Goal: Navigation & Orientation: Understand site structure

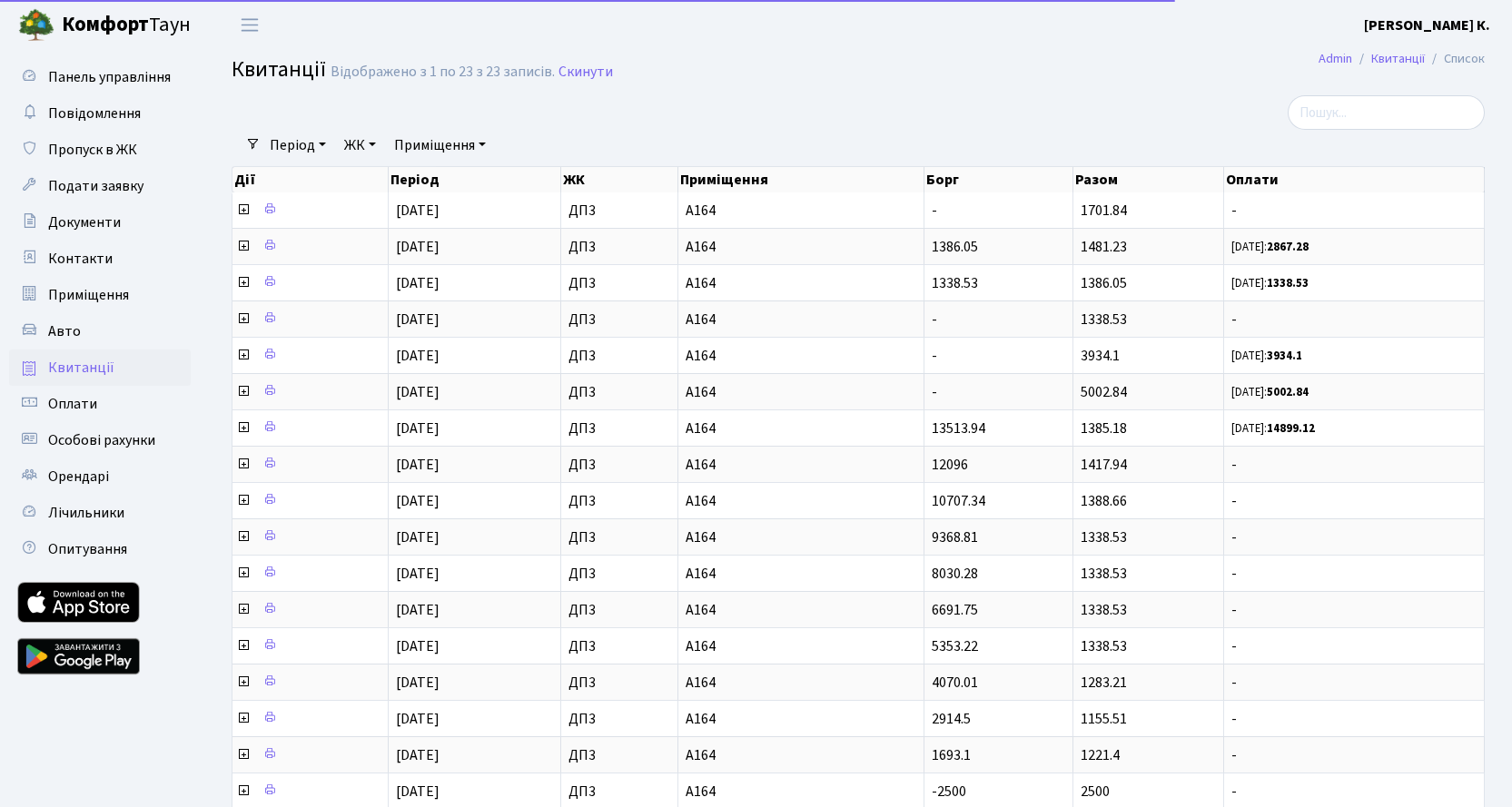
select select "25"
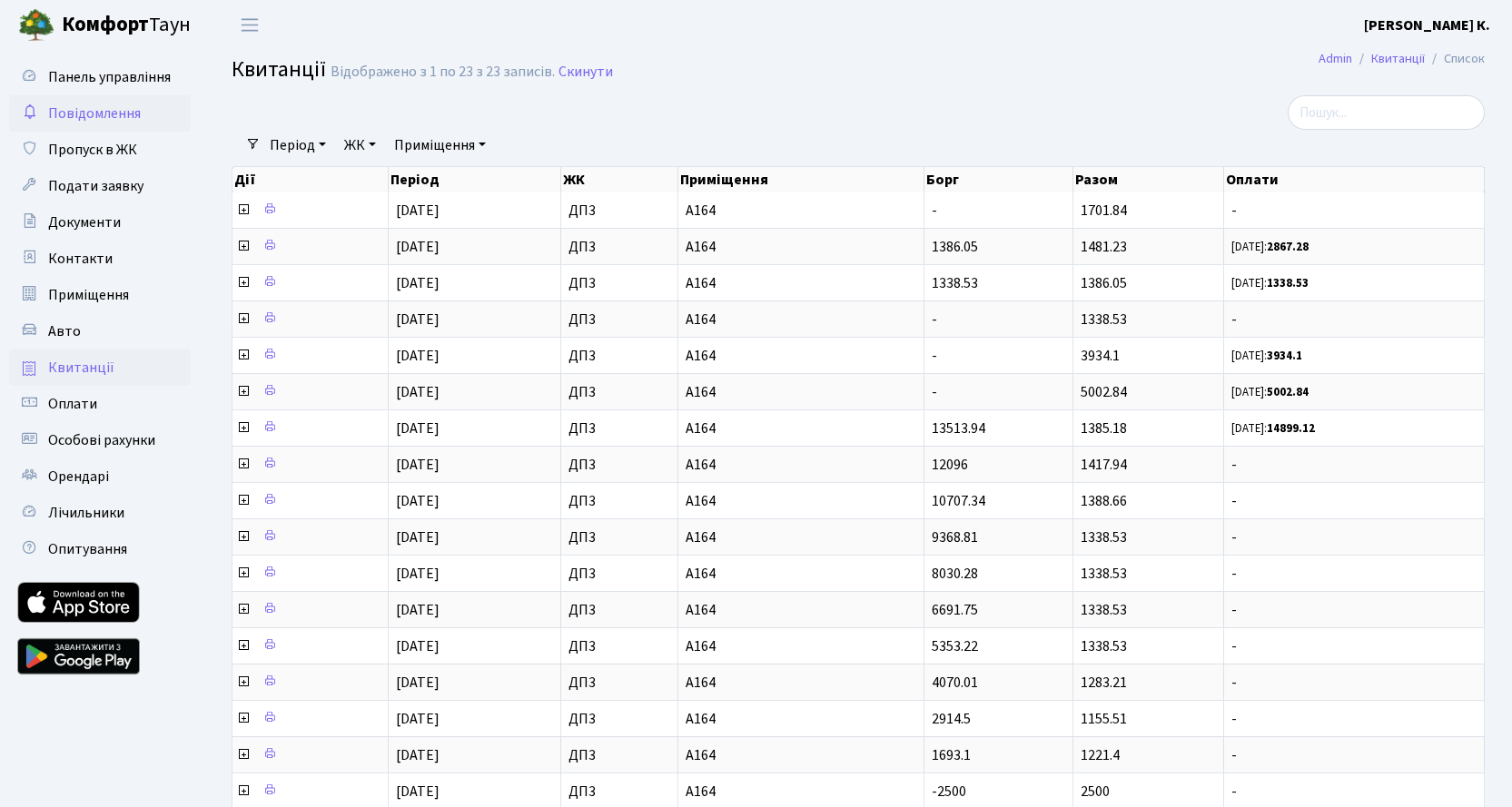
click at [107, 114] on span "Повідомлення" at bounding box center [93, 113] width 92 height 20
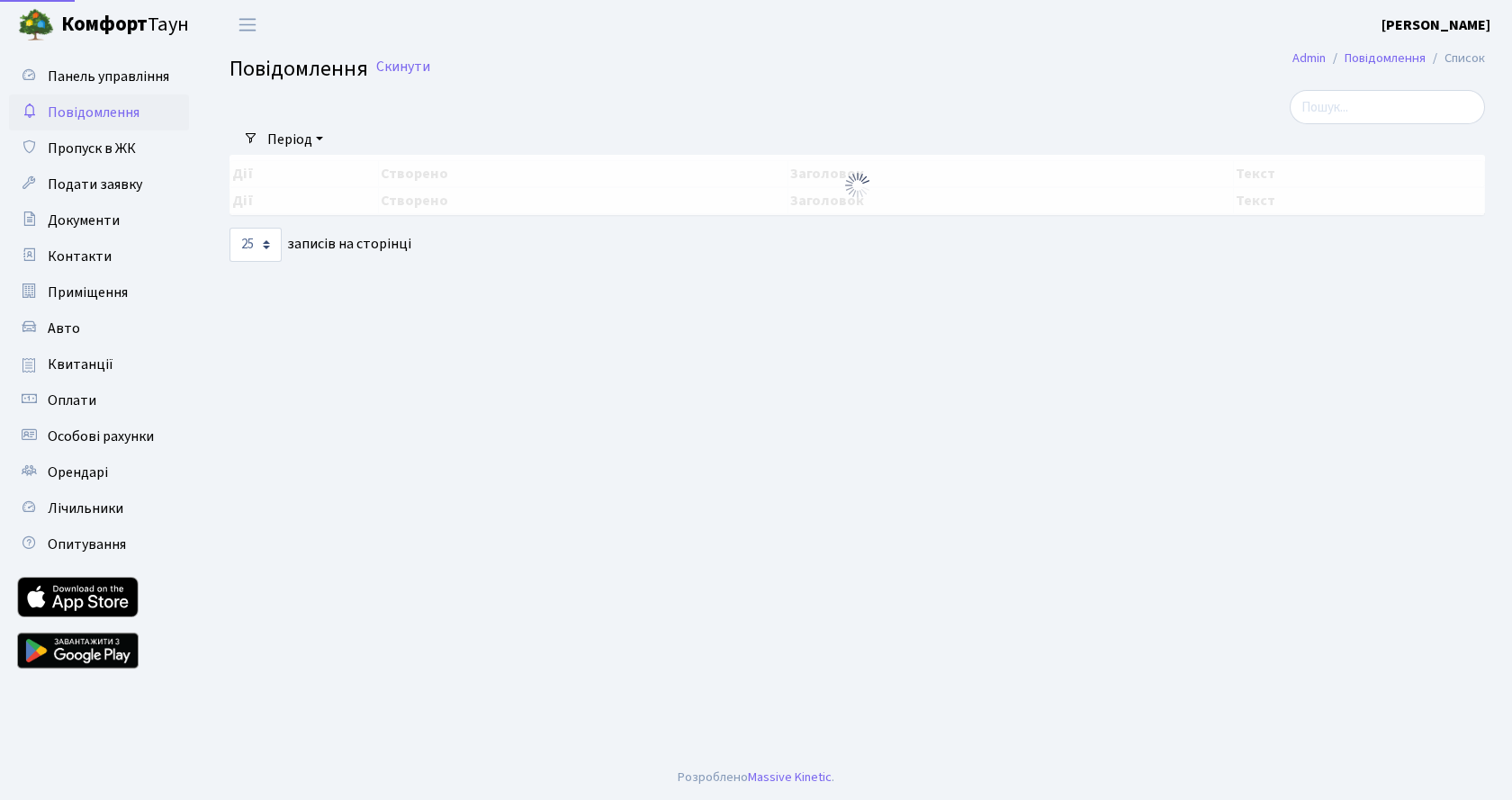
select select "25"
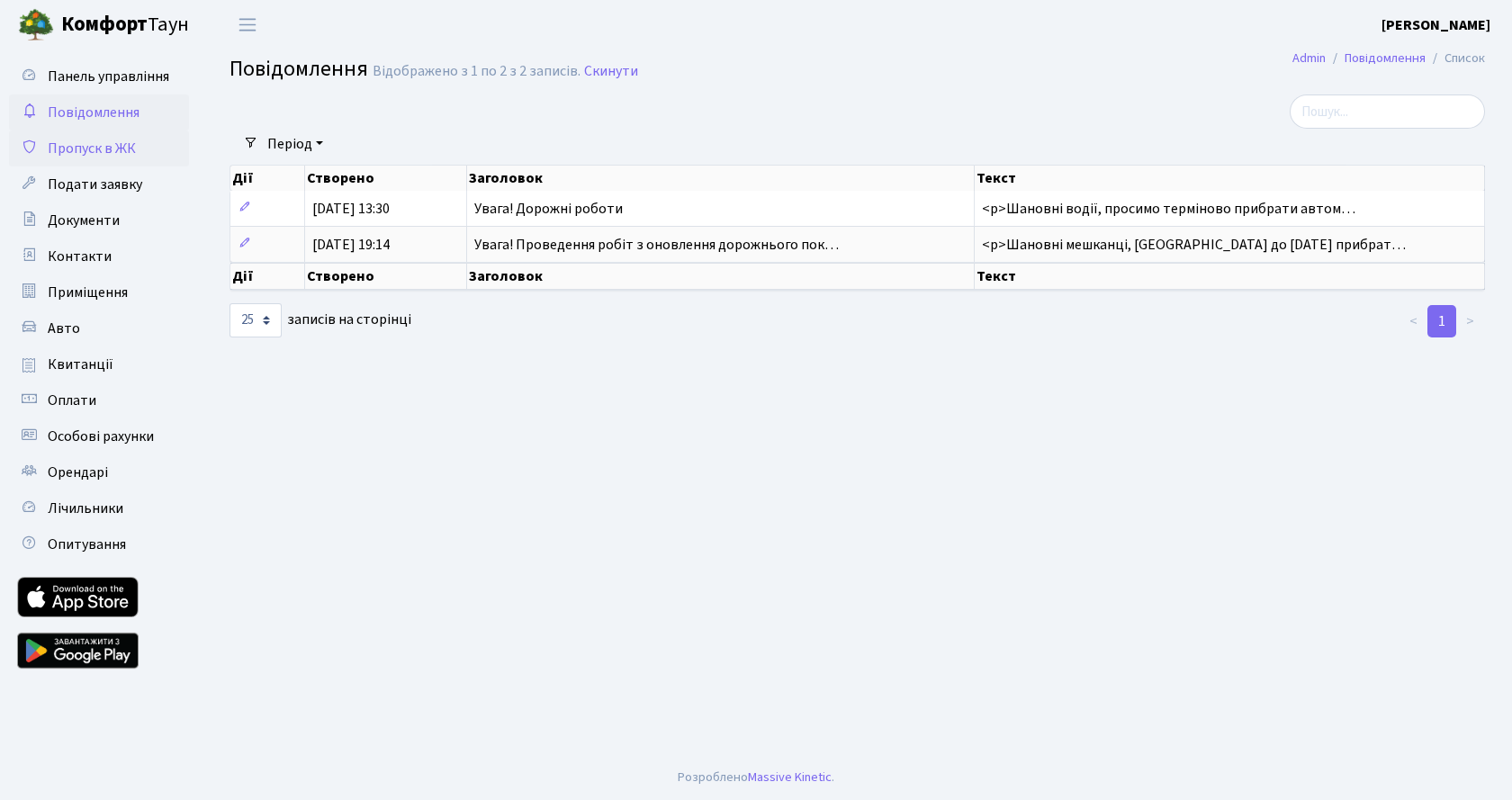
click at [107, 149] on span "Пропуск в ЖК" at bounding box center [91, 148] width 88 height 20
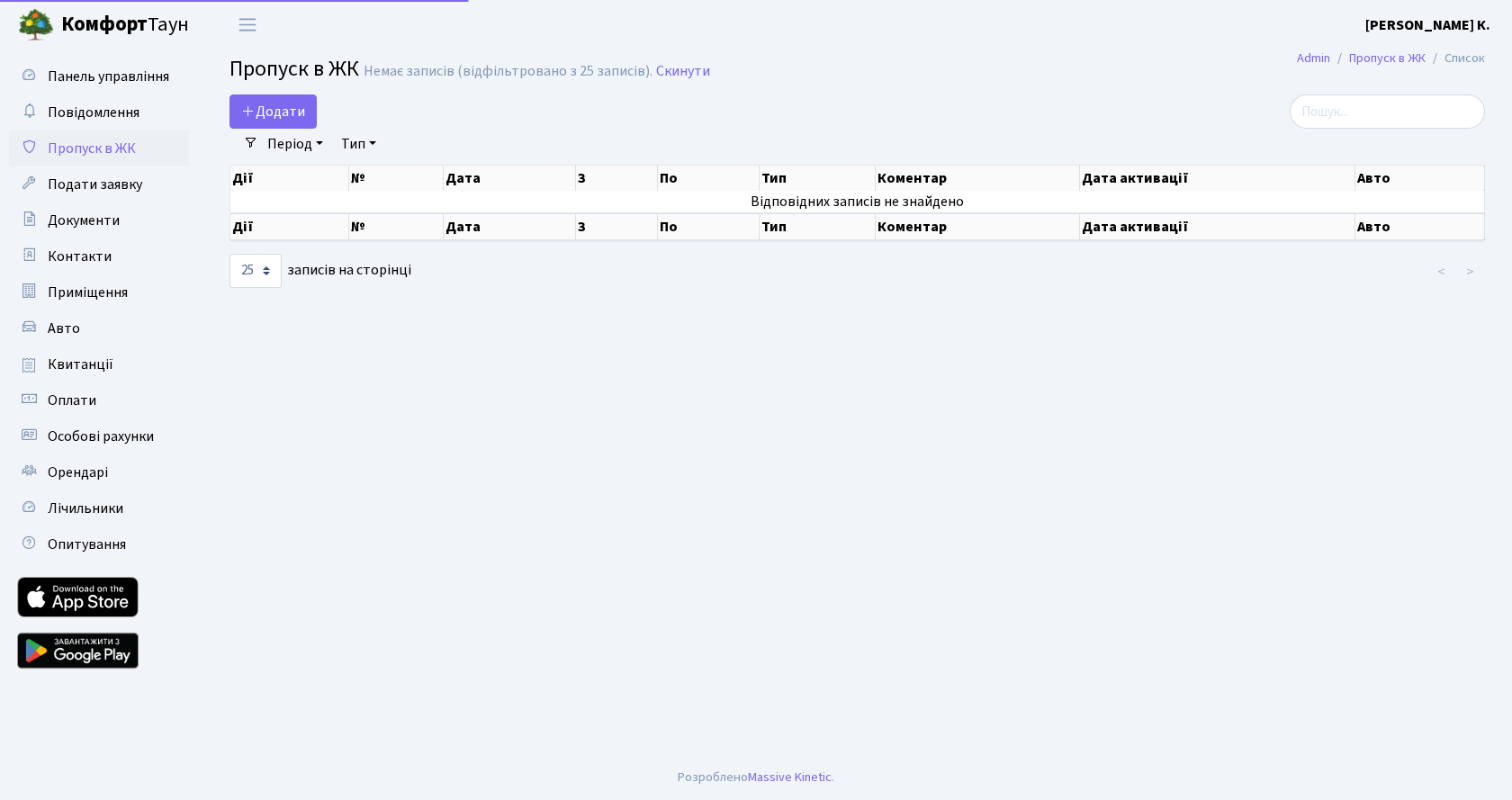
select select "25"
click at [136, 217] on link "Документи" at bounding box center [99, 220] width 180 height 36
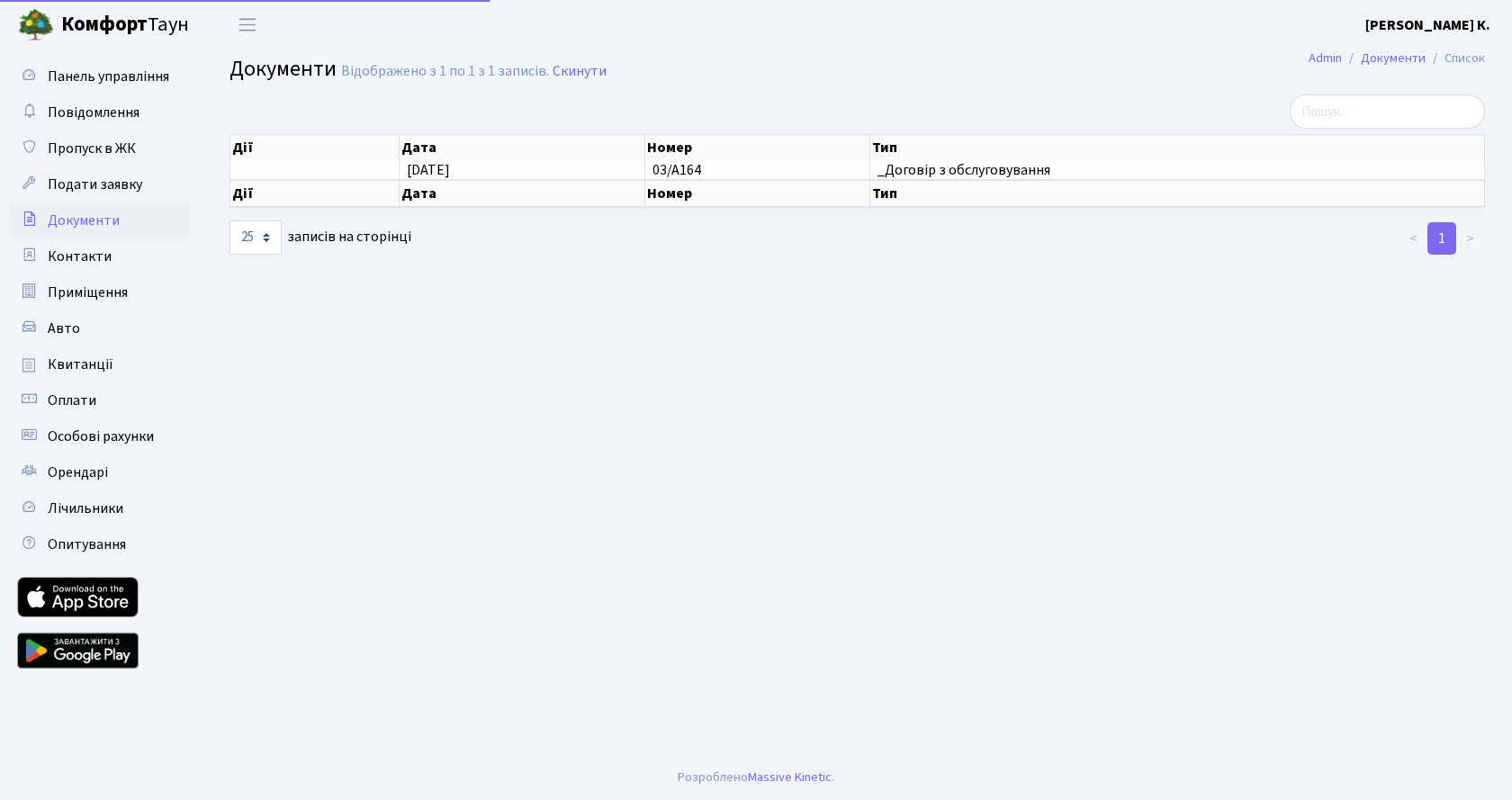
select select "25"
click at [128, 257] on link "Контакти" at bounding box center [99, 256] width 180 height 36
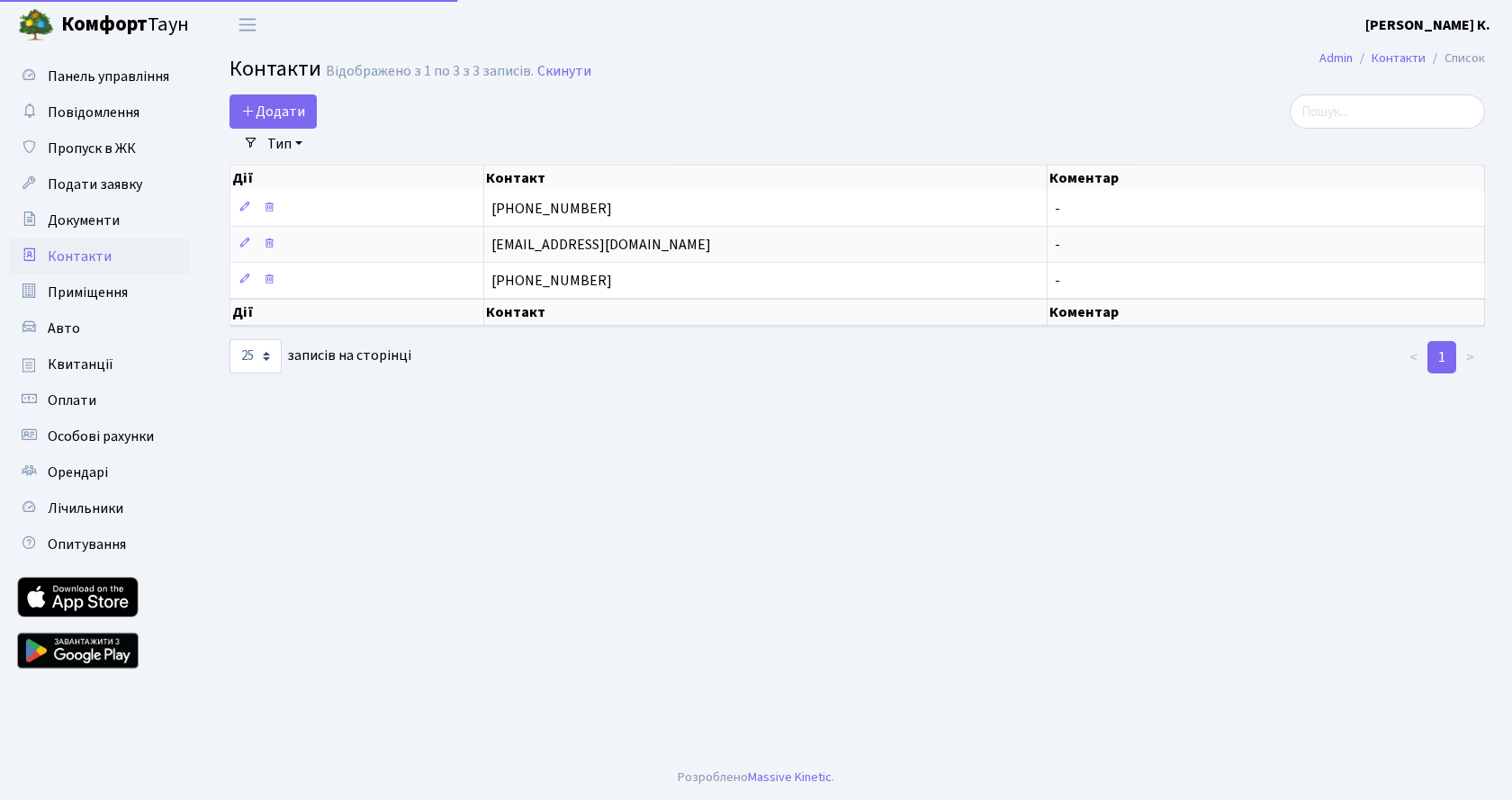
select select "25"
click at [127, 291] on span "Приміщення" at bounding box center [87, 292] width 80 height 20
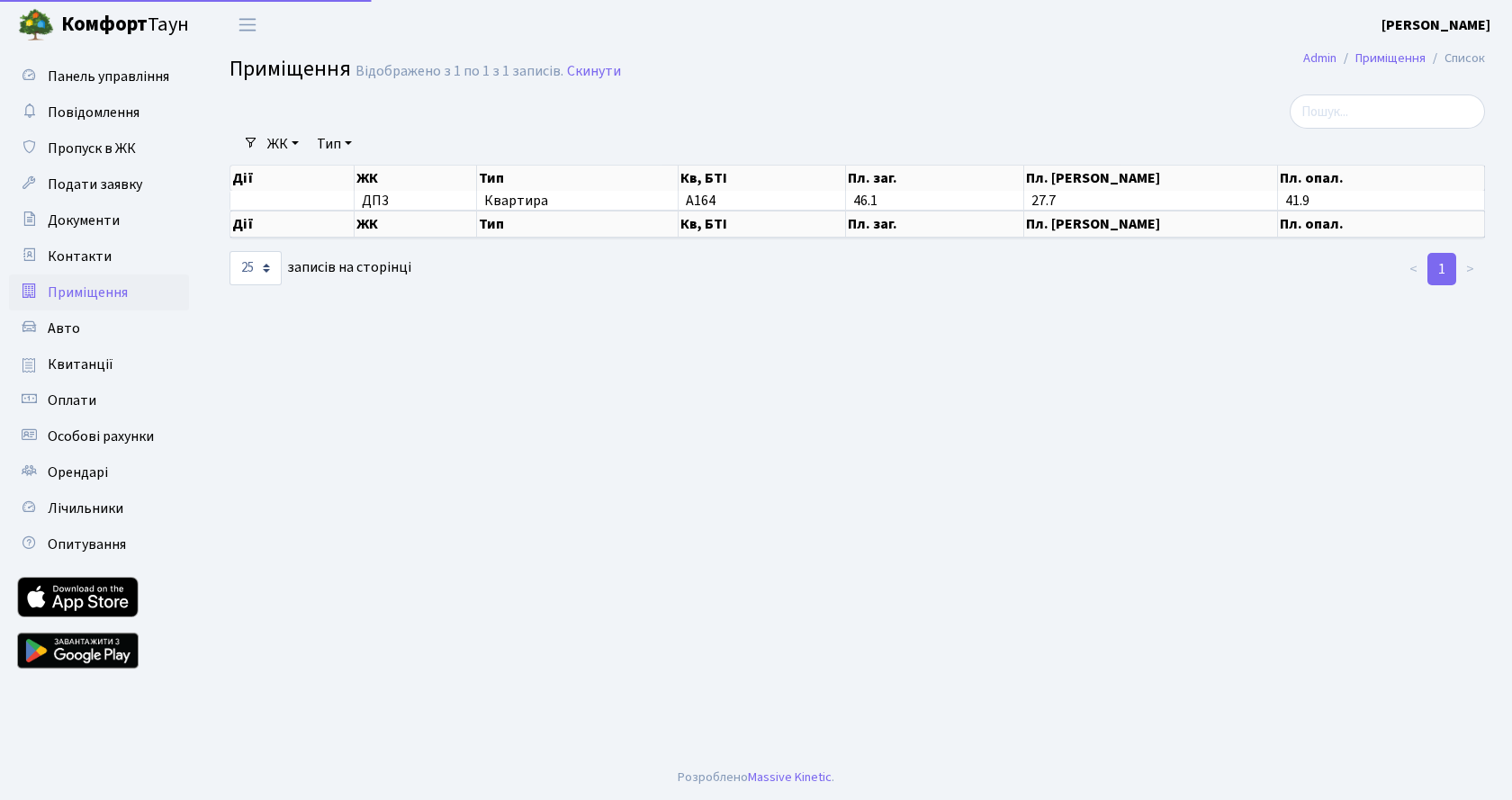
select select "25"
click at [114, 332] on link "Авто" at bounding box center [99, 329] width 180 height 36
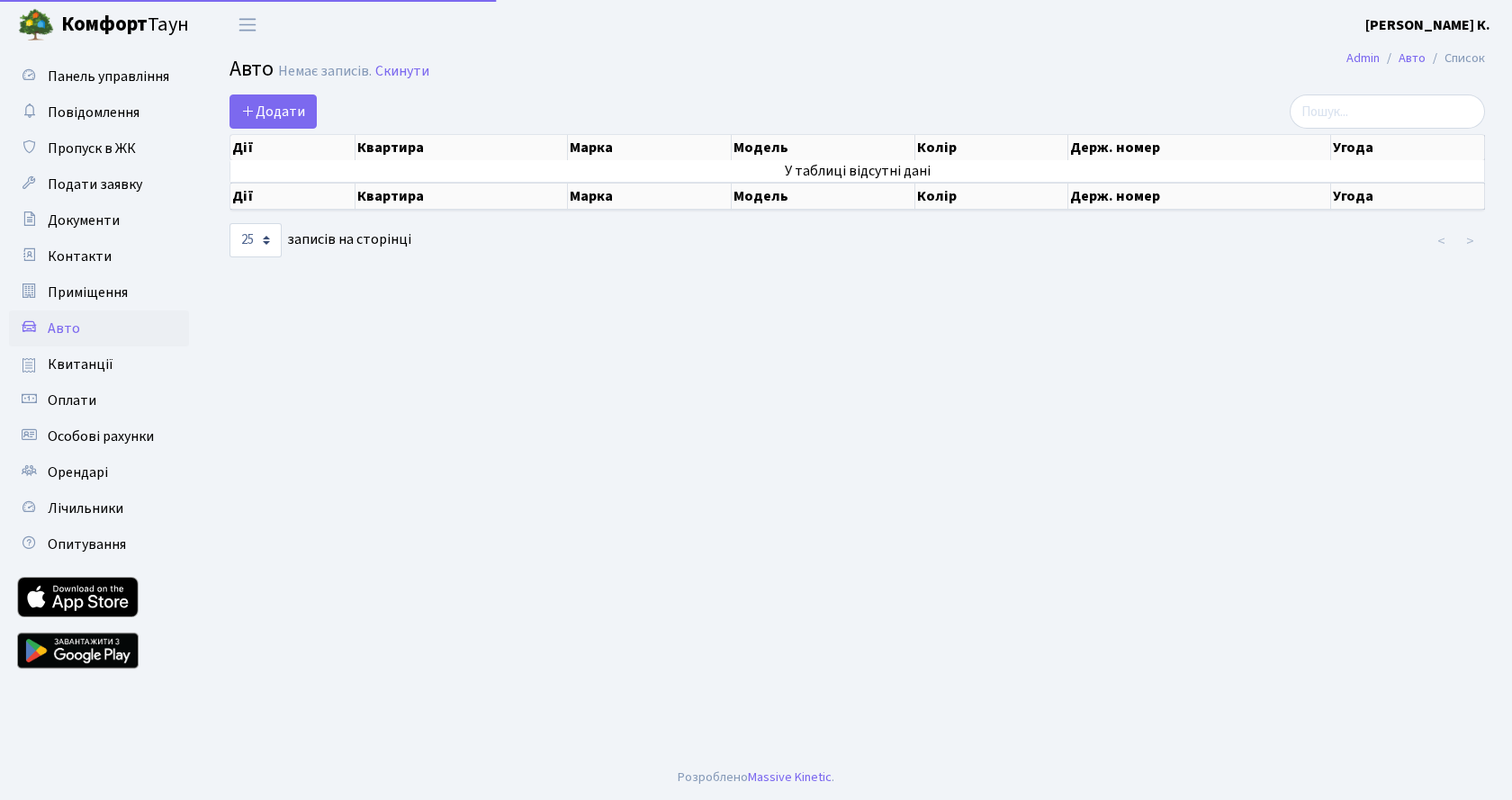
select select "25"
click at [114, 367] on link "Квитанції" at bounding box center [99, 365] width 180 height 36
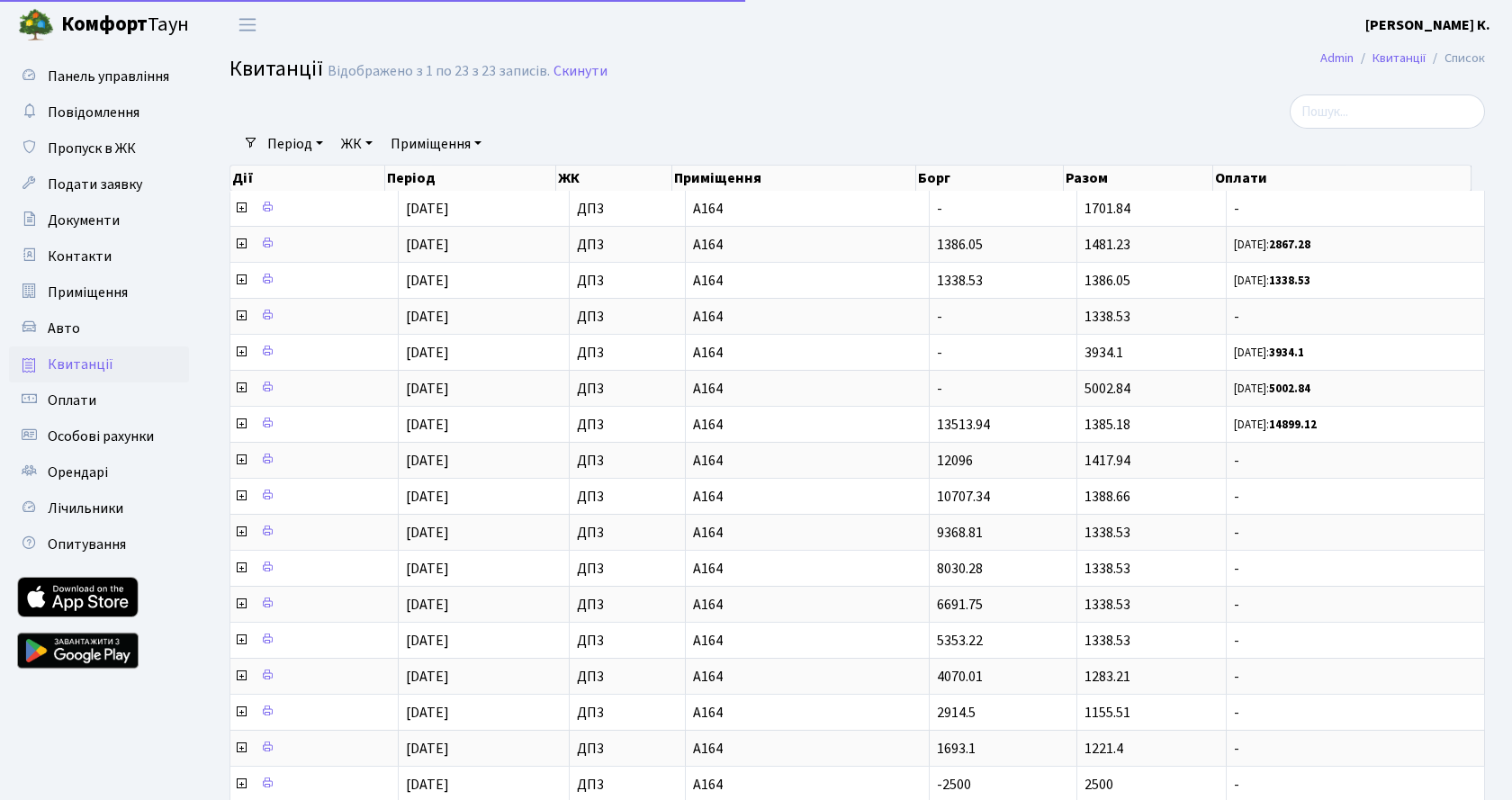
select select "25"
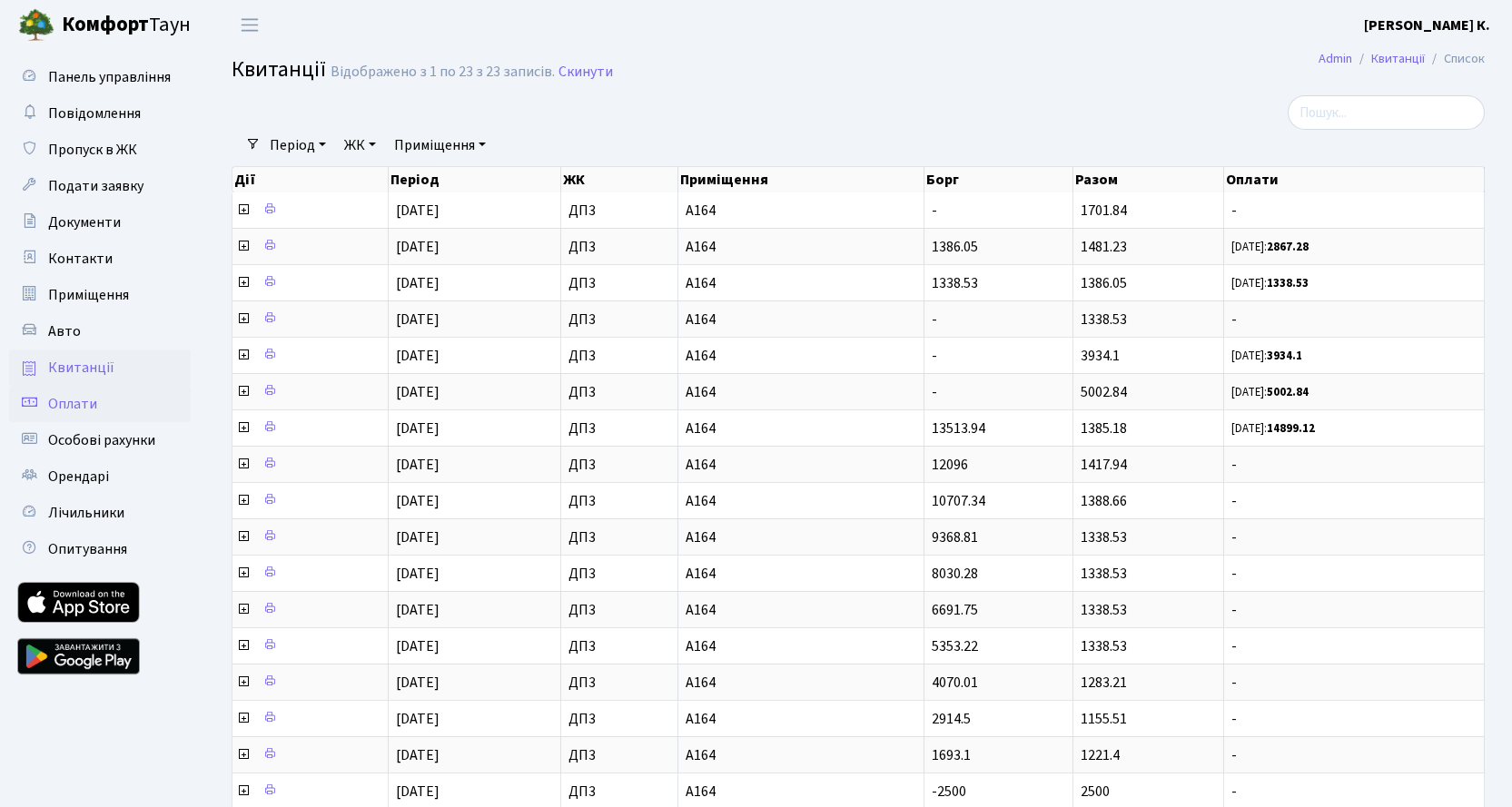
click at [119, 406] on link "Оплати" at bounding box center [100, 404] width 181 height 36
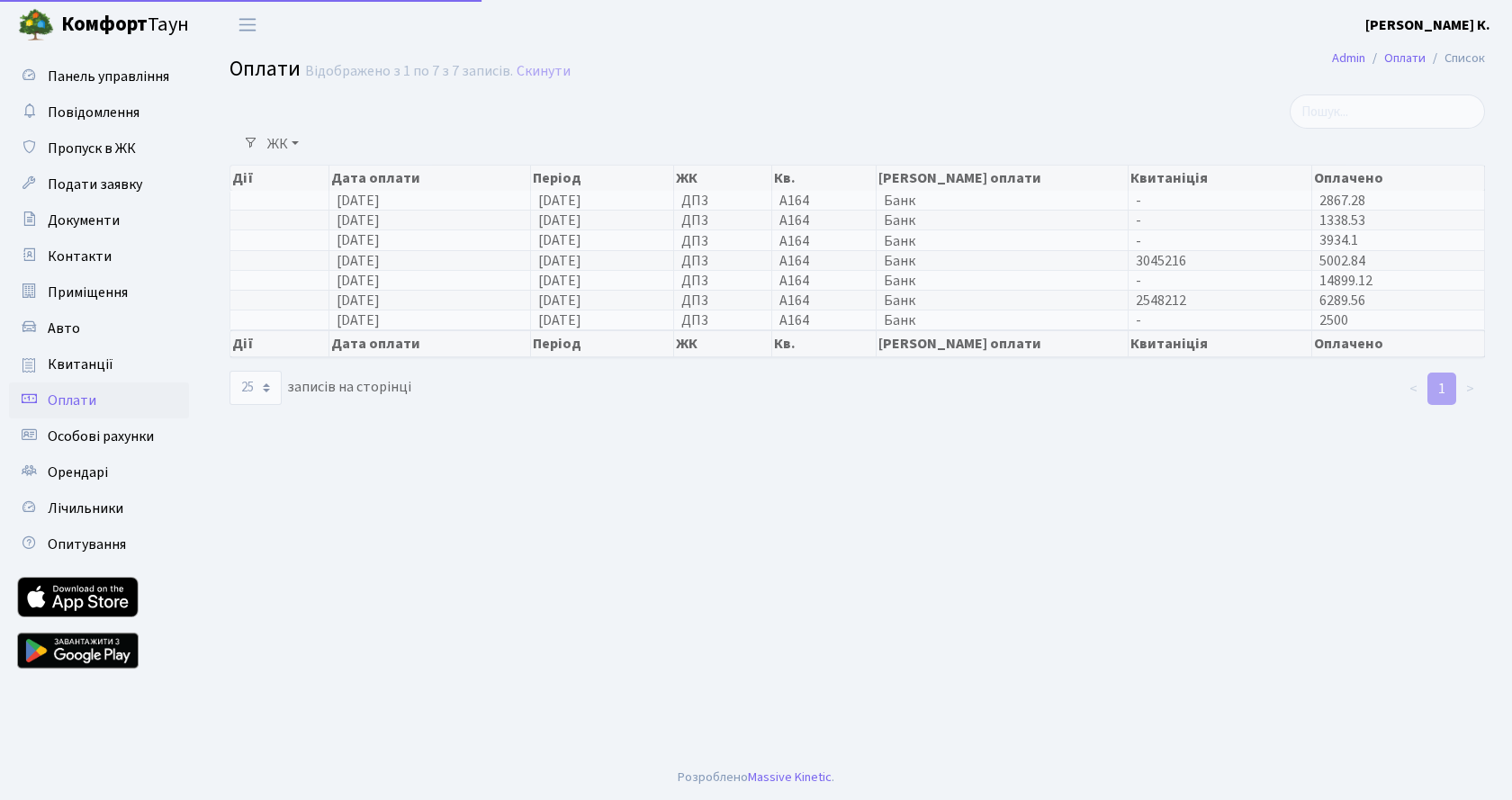
select select "25"
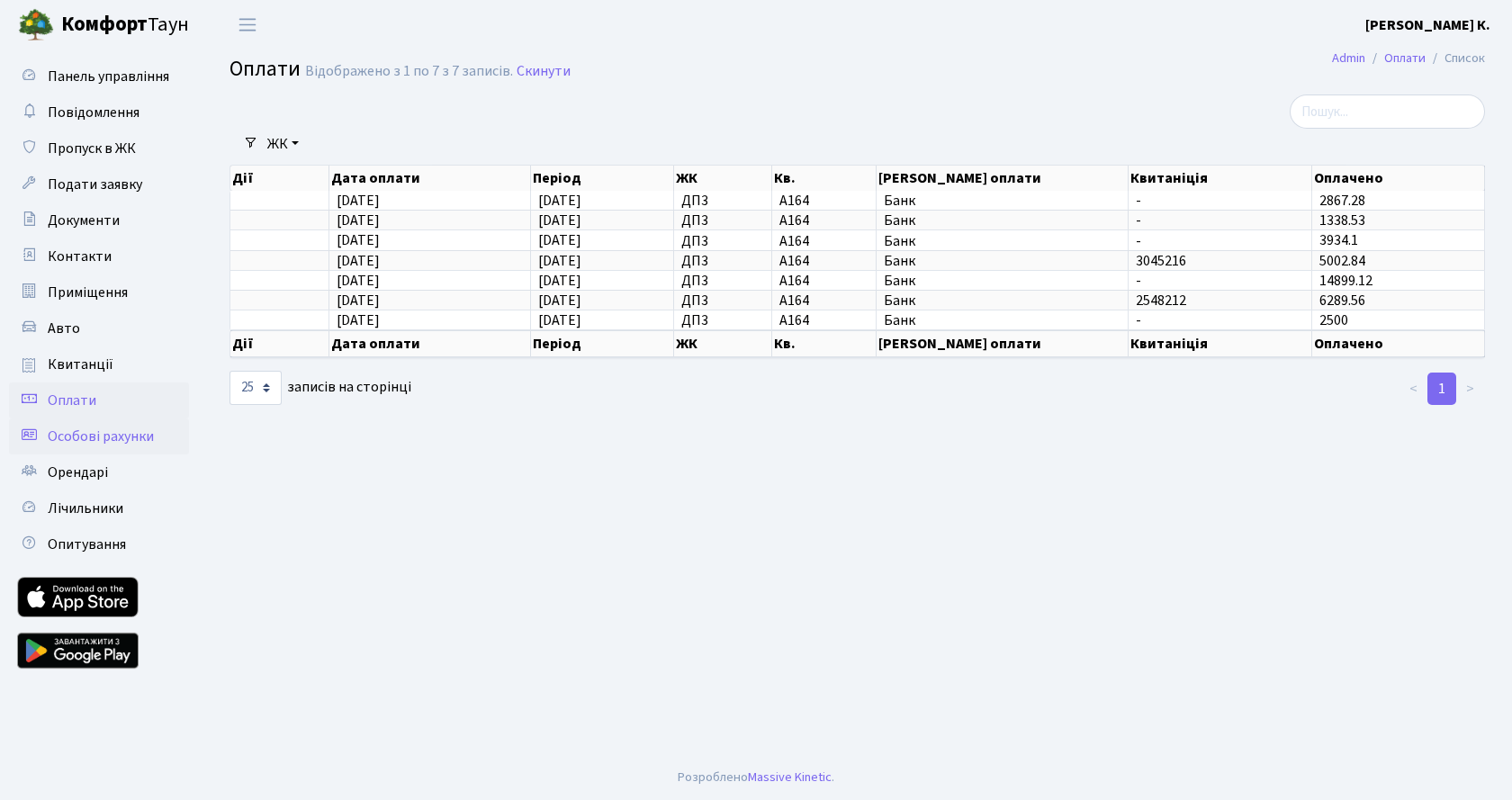
click at [112, 437] on span "Особові рахунки" at bounding box center [100, 435] width 106 height 20
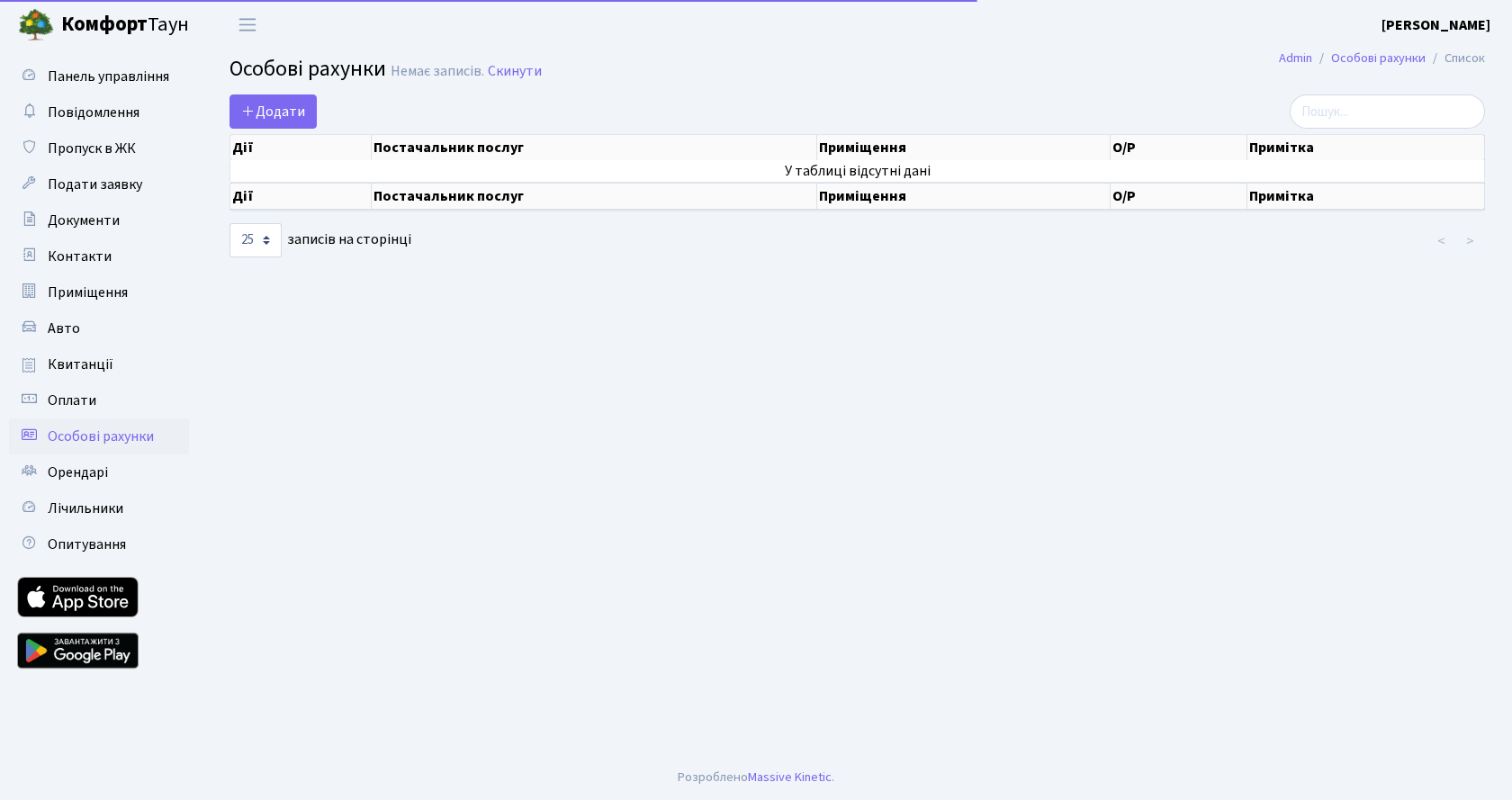
select select "25"
click at [112, 505] on span "Лічильники" at bounding box center [85, 508] width 76 height 20
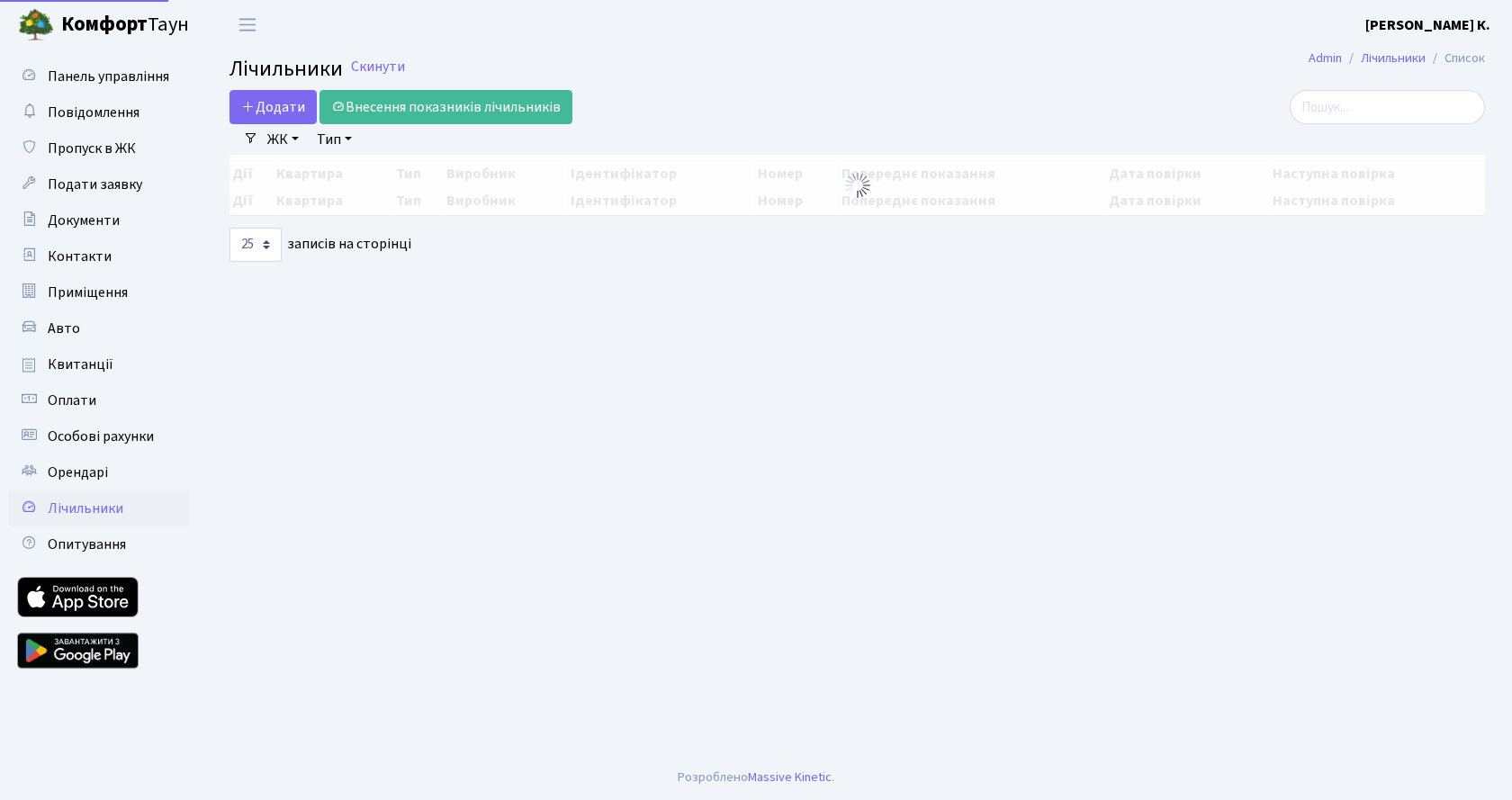
select select "25"
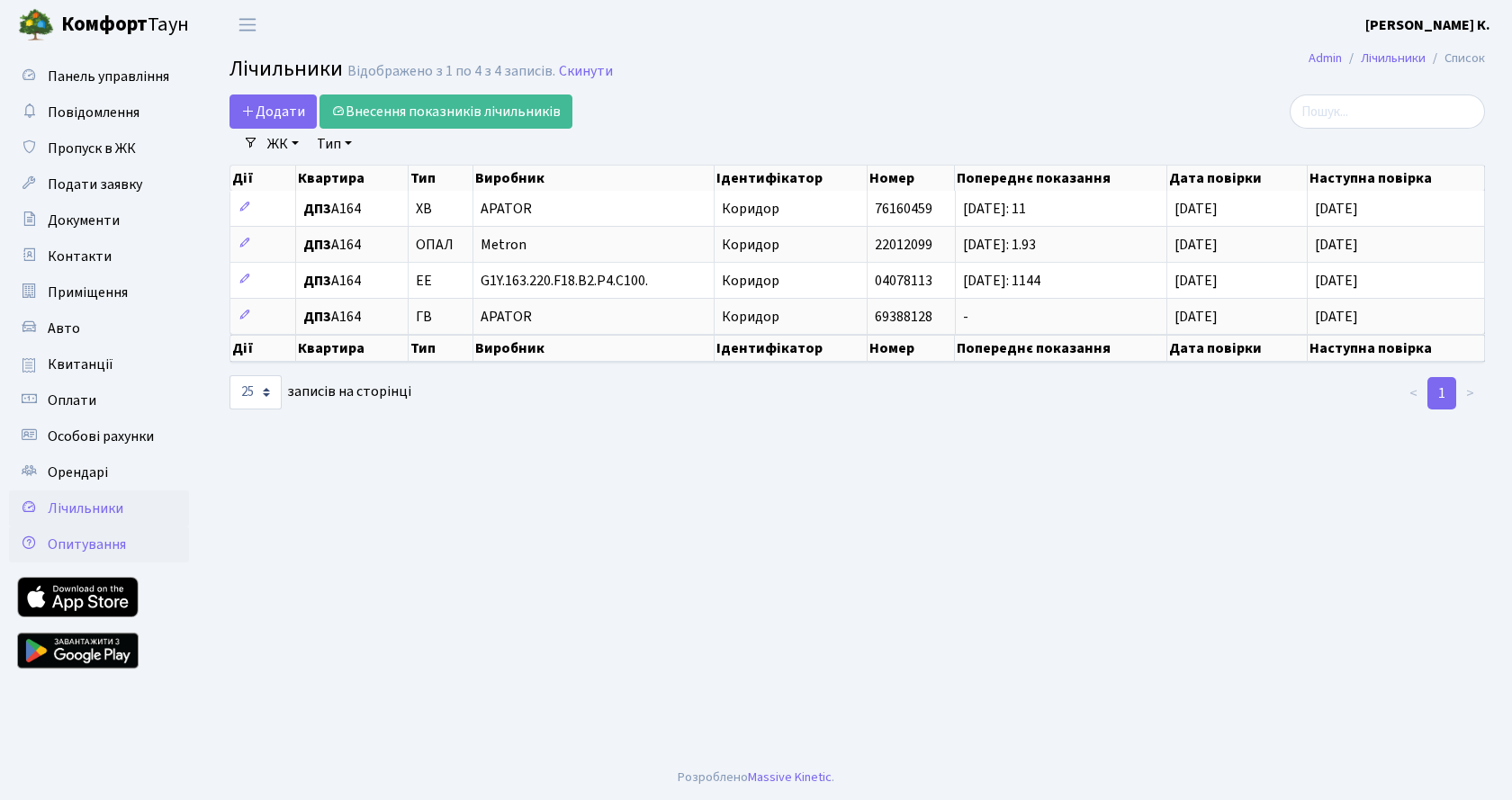
click at [76, 544] on span "Опитування" at bounding box center [86, 544] width 78 height 20
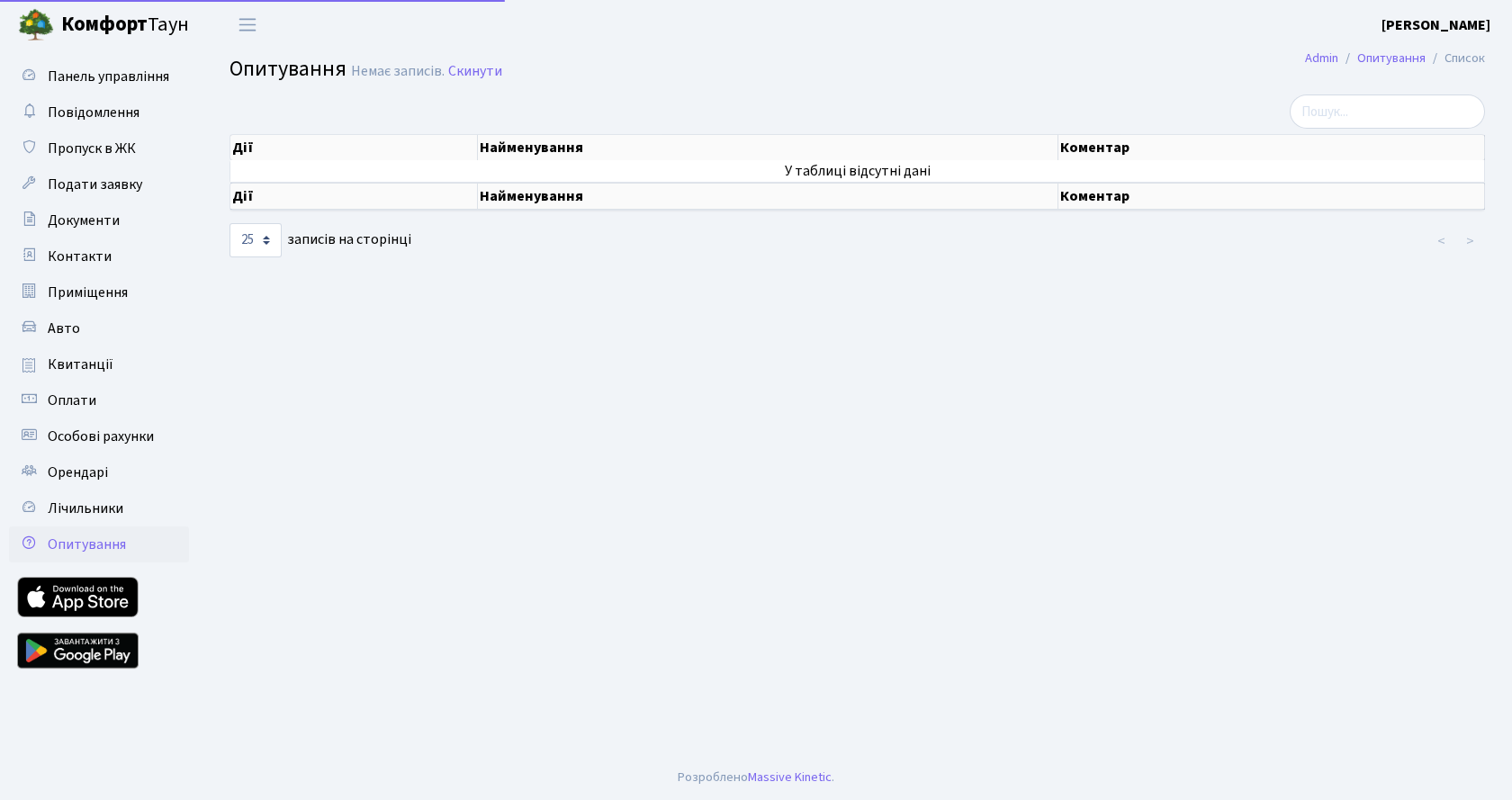
select select "25"
click at [243, 22] on span "Переключити навігацію" at bounding box center [248, 25] width 27 height 21
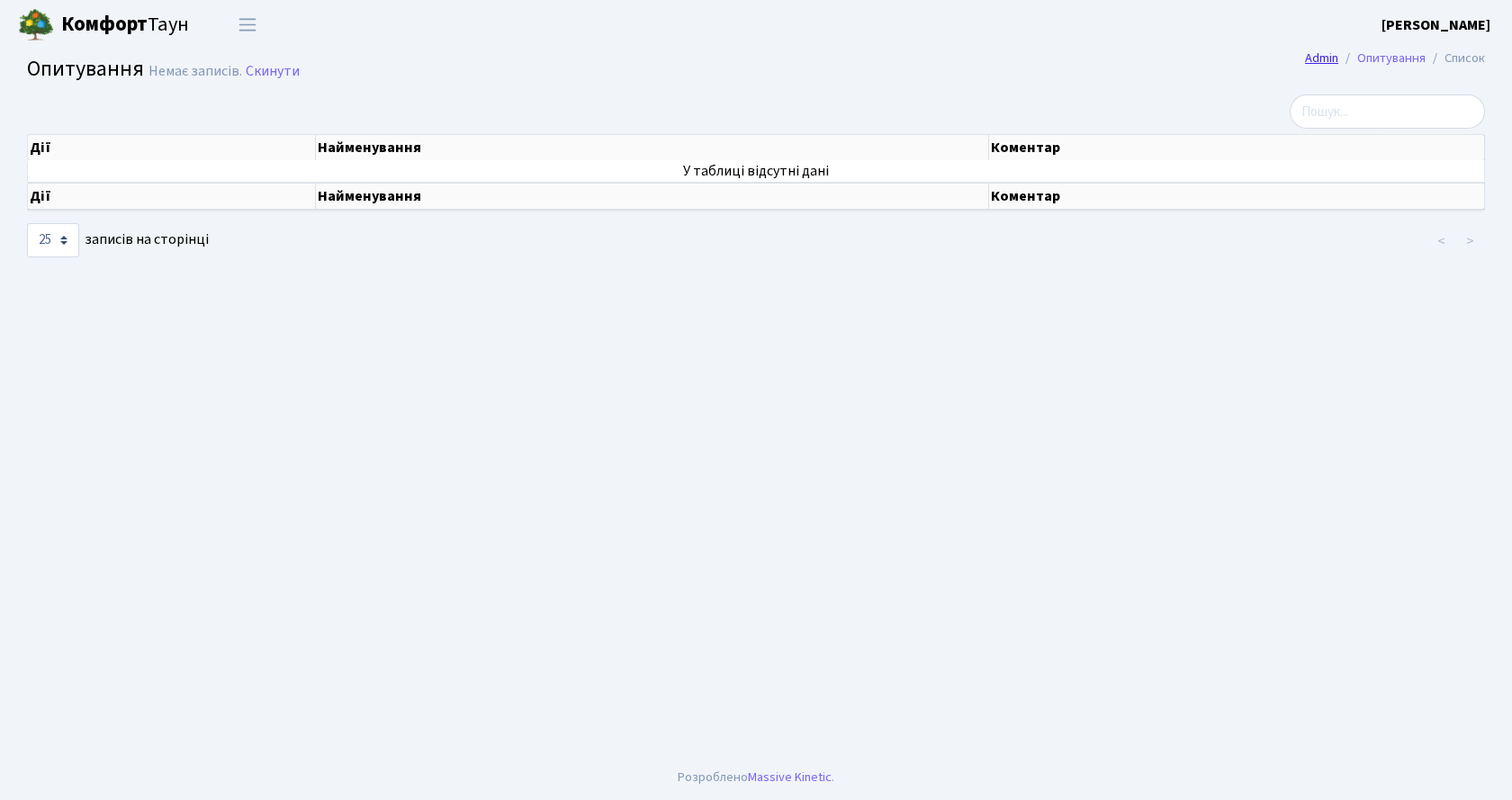
click at [1321, 58] on link "Admin" at bounding box center [1321, 58] width 33 height 19
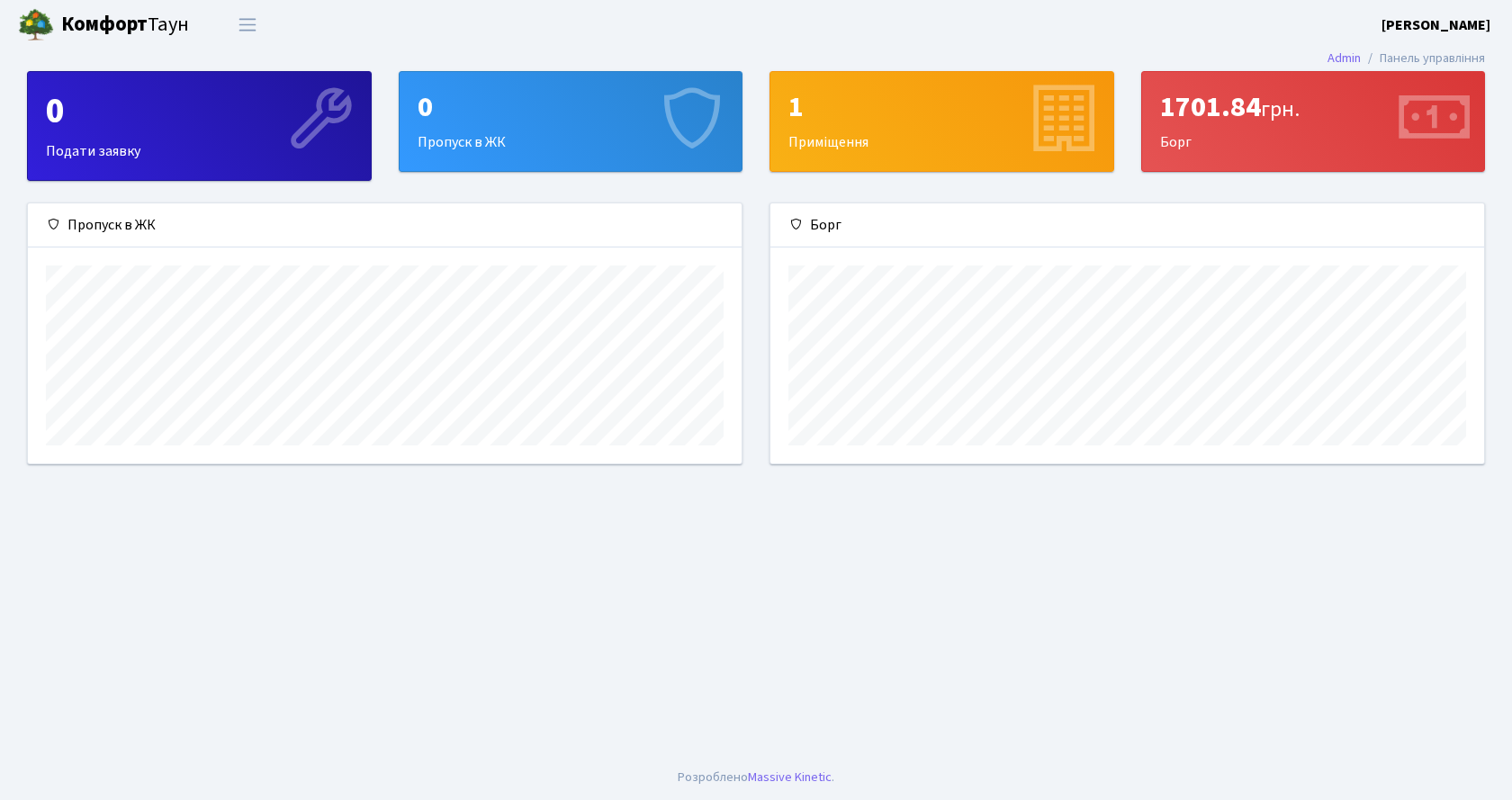
scroll to position [260, 713]
click at [1045, 30] on header "[PERSON_NAME] [PERSON_NAME] Мій обліковий запис Вийти" at bounding box center [756, 25] width 1512 height 49
